Goal: Task Accomplishment & Management: Manage account settings

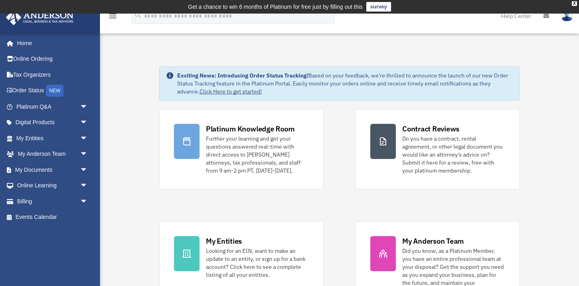
click at [567, 15] on img at bounding box center [567, 16] width 12 height 12
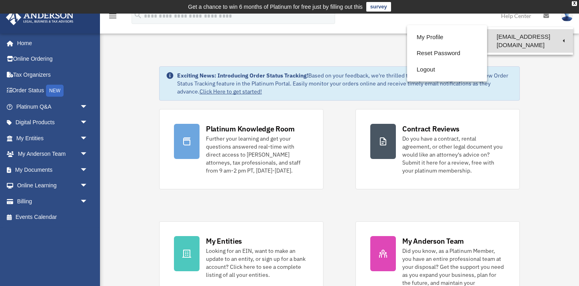
click at [552, 36] on link "[EMAIL_ADDRESS][DOMAIN_NAME]" at bounding box center [530, 41] width 86 height 24
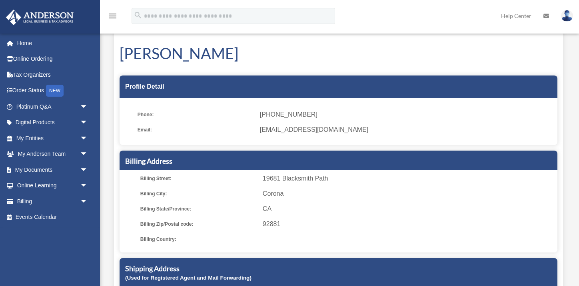
scroll to position [30, 0]
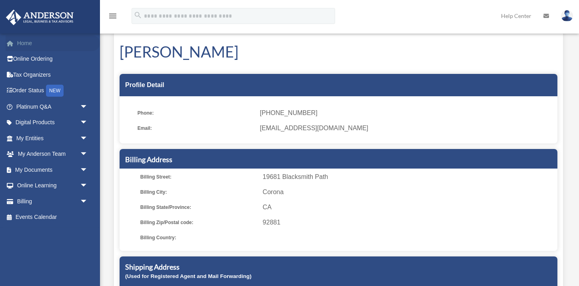
click at [18, 40] on link "Home" at bounding box center [53, 43] width 94 height 16
click at [43, 138] on link "My Entities arrow_drop_down" at bounding box center [53, 138] width 94 height 16
click at [84, 137] on span "arrow_drop_down" at bounding box center [88, 138] width 16 height 16
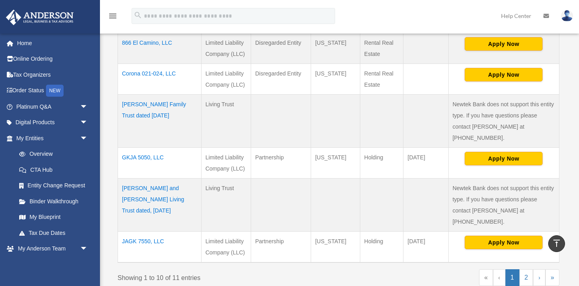
scroll to position [340, 0]
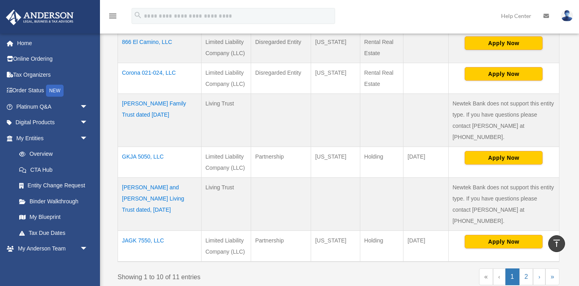
click at [145, 231] on td "JAGK 7550, LLC" at bounding box center [160, 246] width 84 height 31
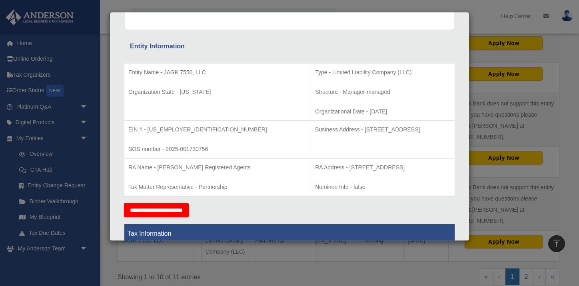
scroll to position [122, 0]
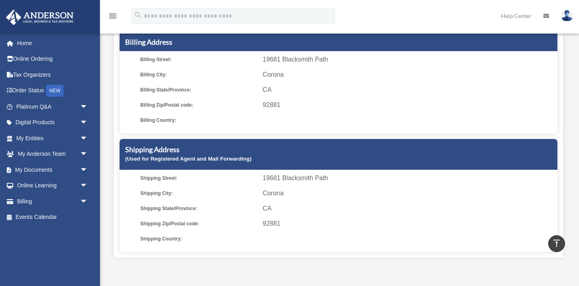
scroll to position [136, 0]
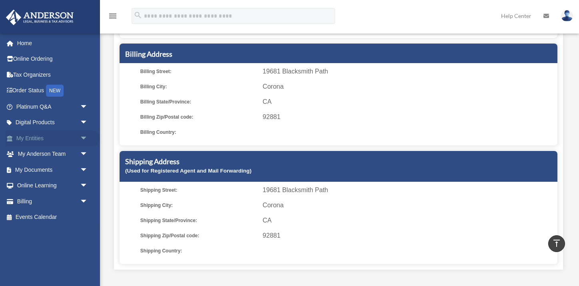
click at [32, 138] on link "My Entities arrow_drop_down" at bounding box center [53, 138] width 94 height 16
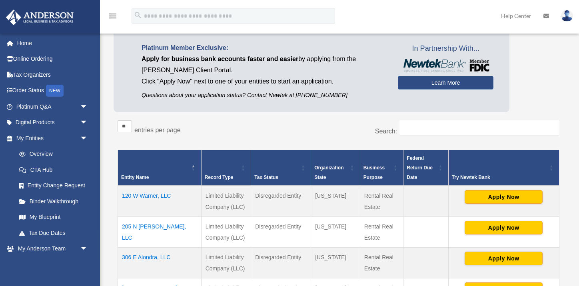
scroll to position [65, 0]
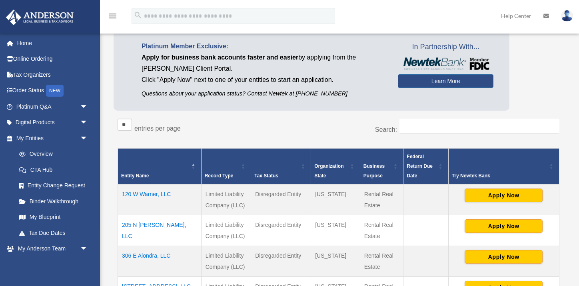
click at [144, 194] on td "120 W Warner, LLC" at bounding box center [160, 199] width 84 height 31
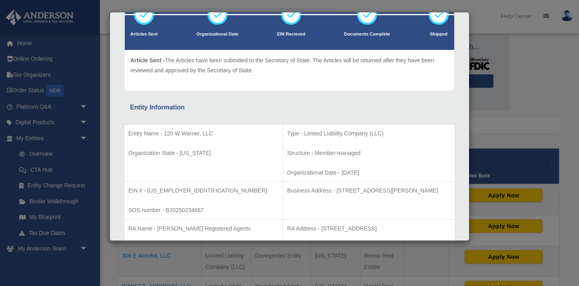
scroll to position [0, 0]
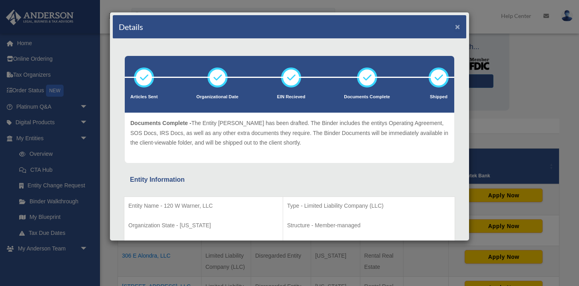
click at [458, 28] on button "×" at bounding box center [457, 26] width 5 height 8
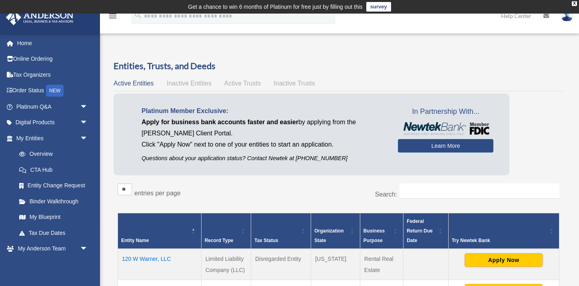
click at [568, 17] on img at bounding box center [567, 16] width 12 height 12
click at [568, 16] on img at bounding box center [567, 16] width 12 height 12
click at [566, 16] on img at bounding box center [567, 16] width 12 height 12
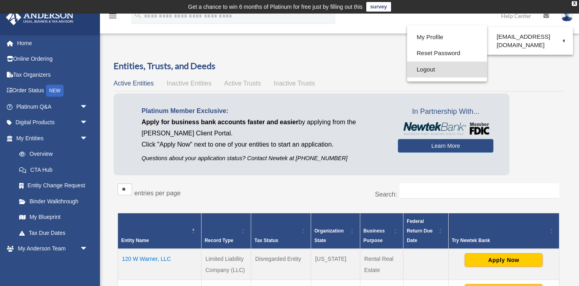
click at [444, 70] on link "Logout" at bounding box center [447, 70] width 80 height 16
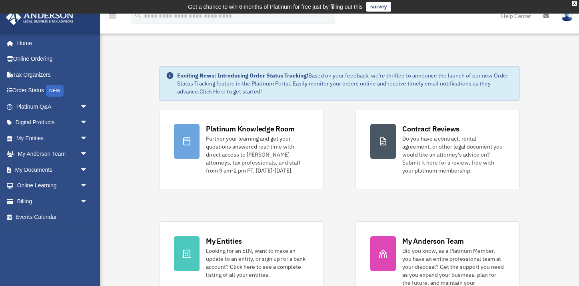
click at [566, 13] on td "Get a chance to win 6 months of Platinum for free just by filling out this surv…" at bounding box center [289, 7] width 579 height 14
click at [566, 16] on img at bounding box center [567, 16] width 12 height 12
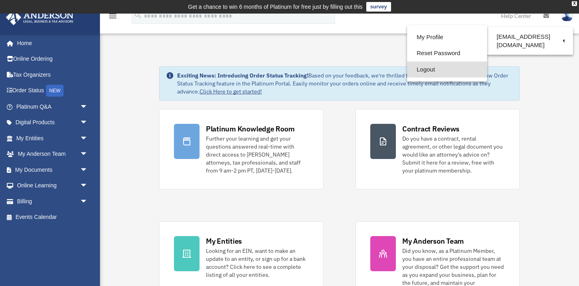
click at [452, 72] on link "Logout" at bounding box center [447, 70] width 80 height 16
